Goal: Task Accomplishment & Management: Manage account settings

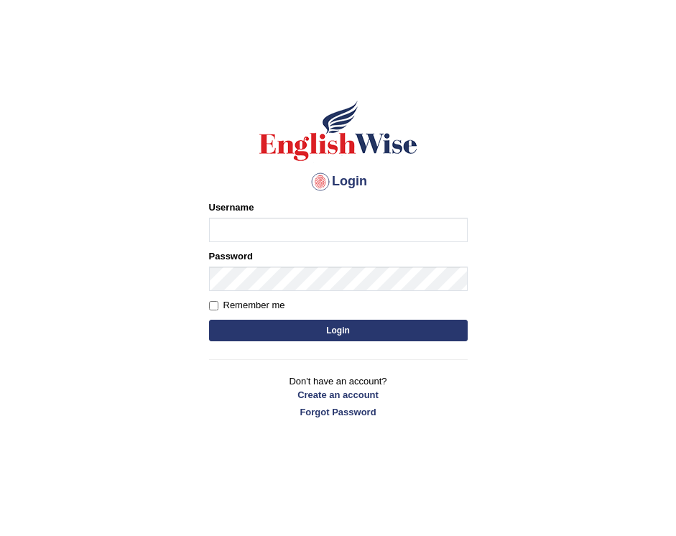
type input "pelinbaki"
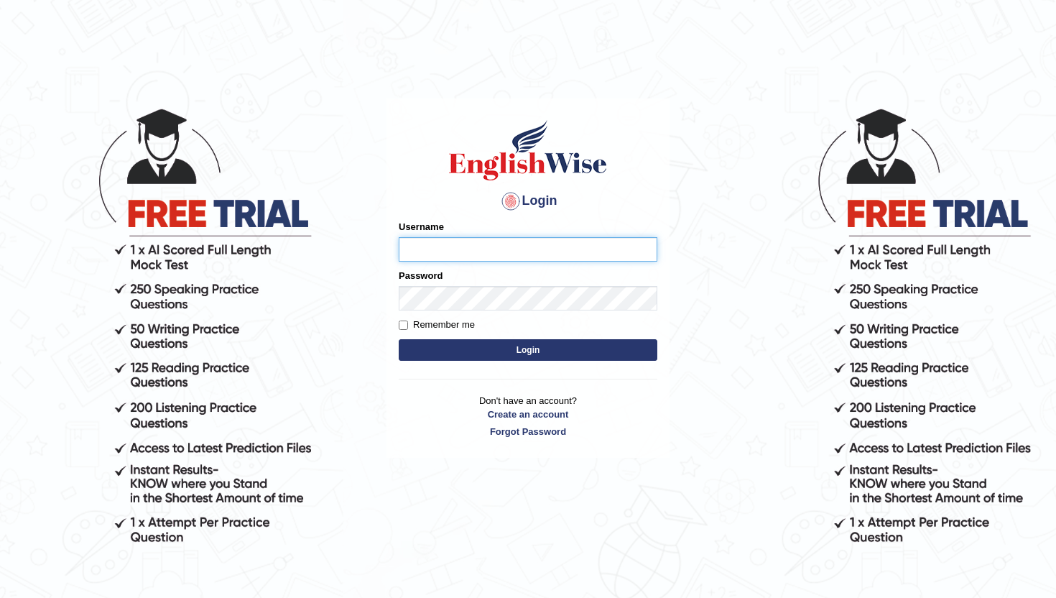
click at [439, 246] on input "Username" at bounding box center [528, 249] width 259 height 24
type input "pelinbaki"
